Goal: Browse casually

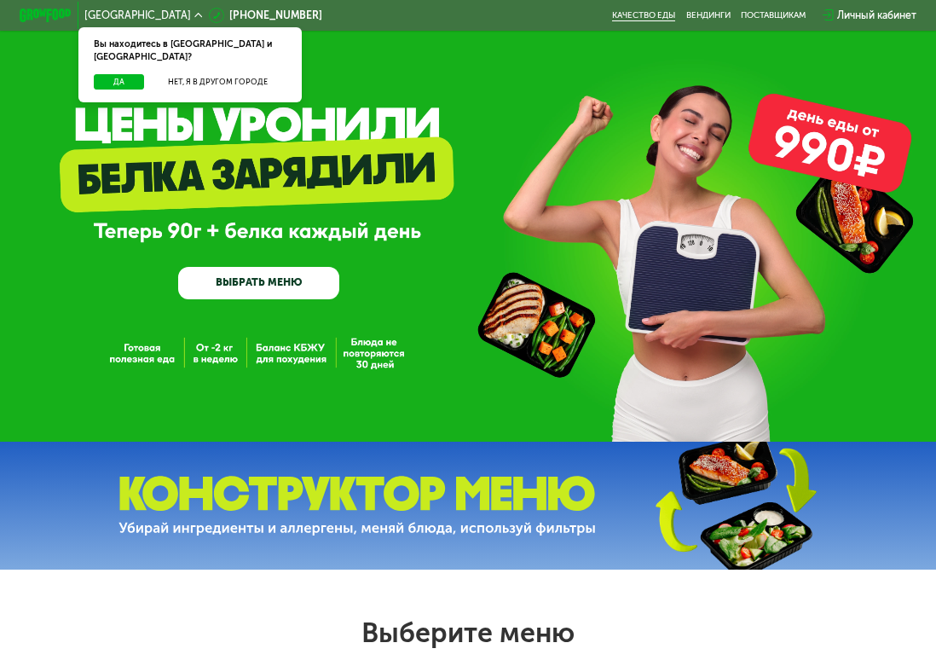
click at [623, 12] on link "Качество еды" at bounding box center [643, 15] width 63 height 10
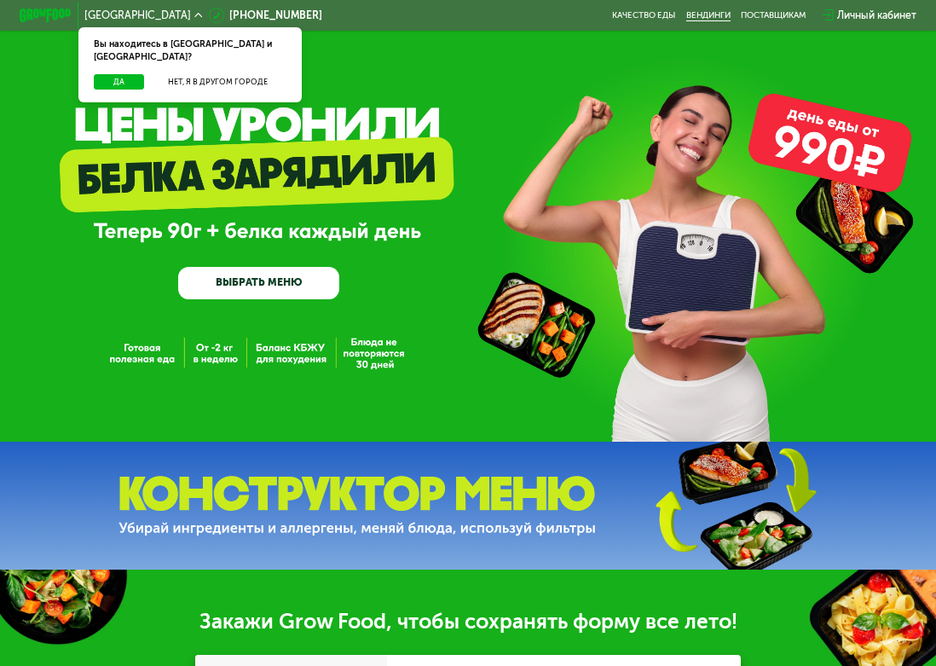
click at [720, 16] on link "Вендинги" at bounding box center [708, 15] width 44 height 10
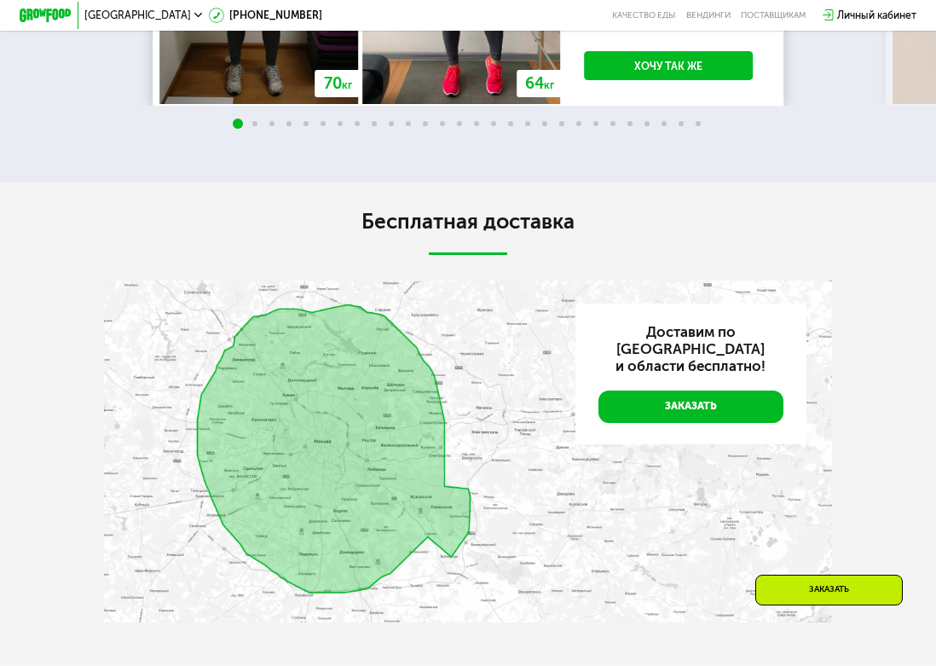
scroll to position [2495, 0]
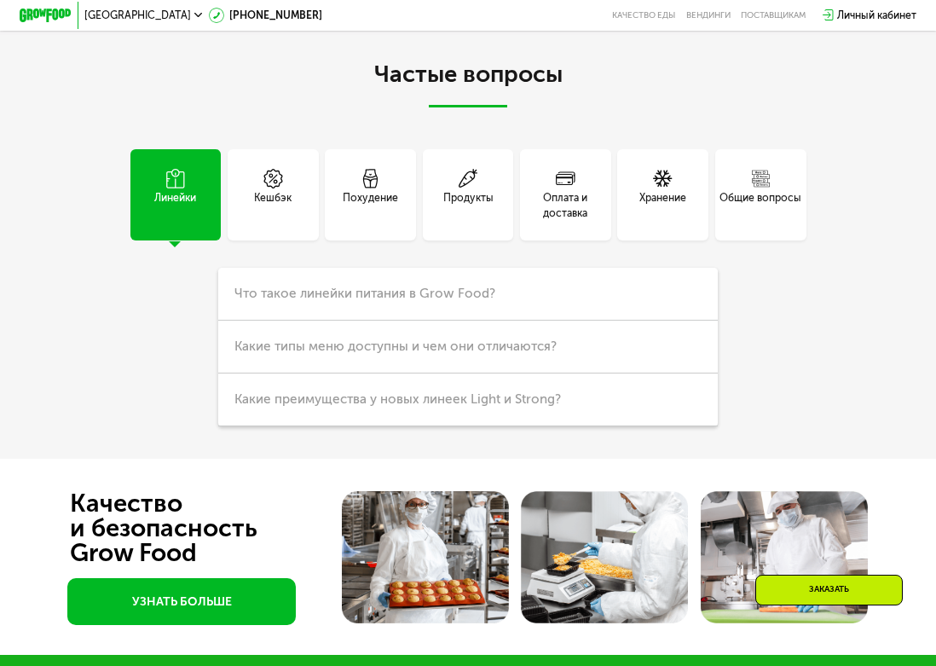
click at [498, 202] on div "Продукты" at bounding box center [468, 194] width 91 height 91
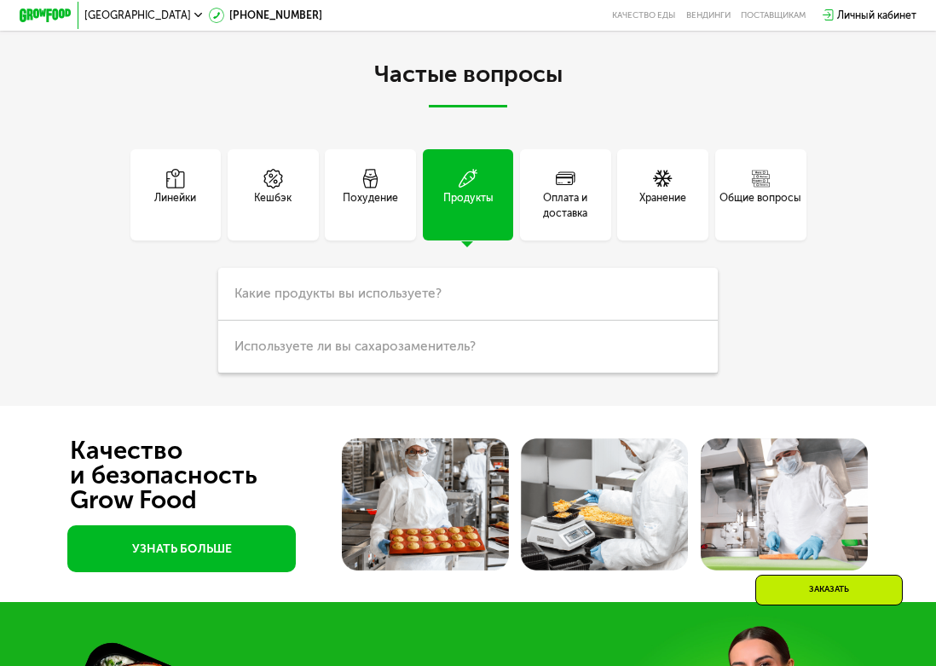
click at [361, 197] on div "Похудение" at bounding box center [370, 206] width 55 height 32
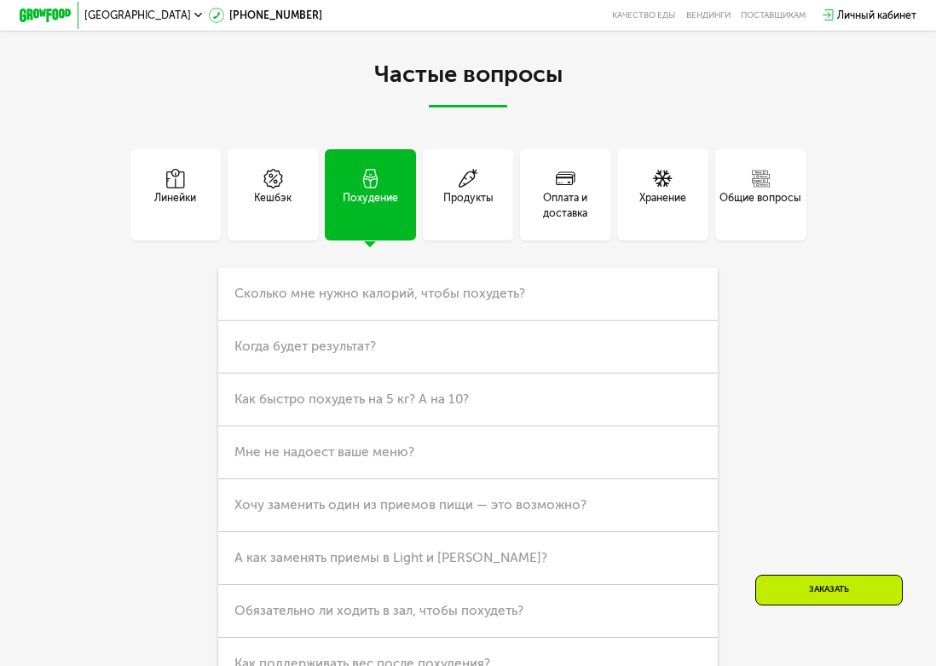
click at [286, 190] on div "Кешбэк" at bounding box center [272, 206] width 37 height 32
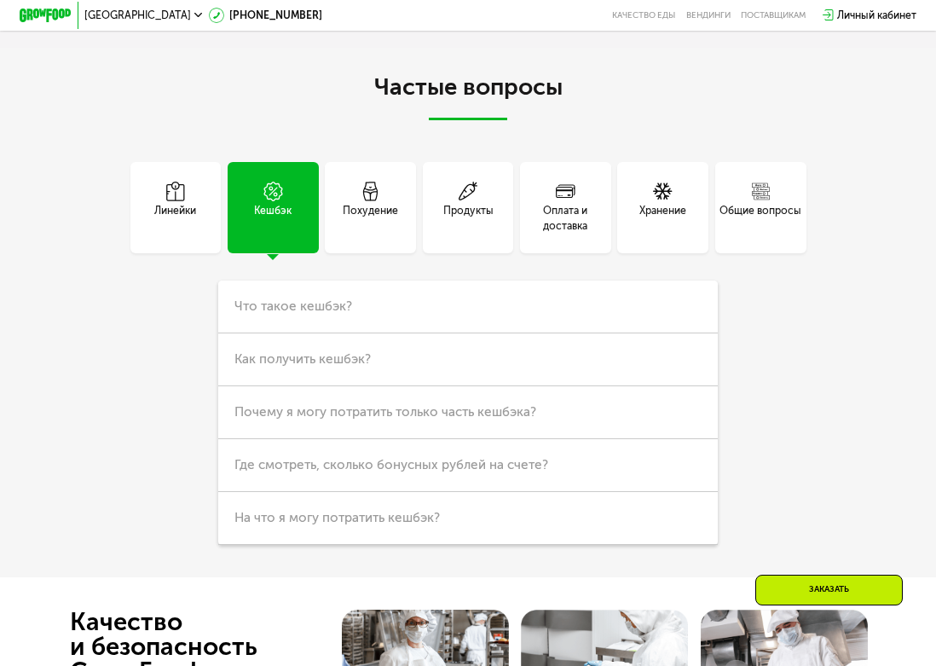
scroll to position [2805, 0]
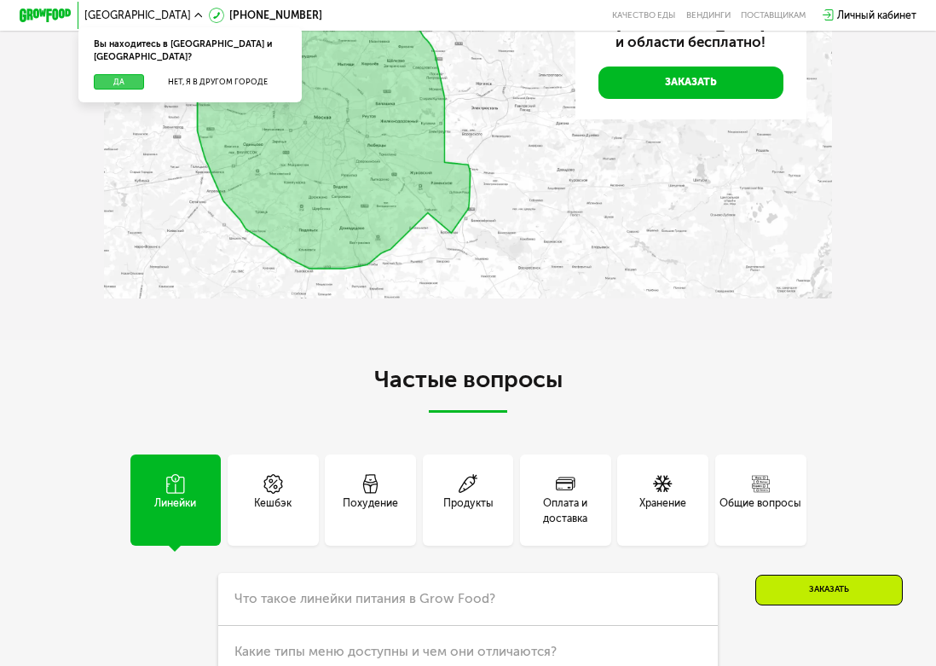
scroll to position [2731, 0]
